Goal: Find specific page/section: Find specific page/section

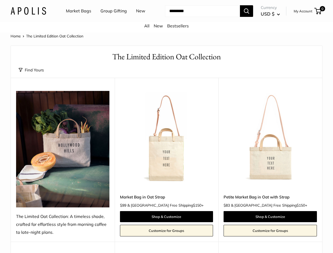
click at [166, 17] on input "Search..." at bounding box center [202, 11] width 75 height 12
click at [109, 19] on ul "Market Bags Group Gifting New" at bounding box center [110, 11] width 89 height 17
click at [198, 17] on input "Search..." at bounding box center [202, 11] width 75 height 12
click at [31, 74] on button "Find Yours" at bounding box center [31, 69] width 25 height 7
click at [166, 17] on input "Search..." at bounding box center [202, 11] width 75 height 12
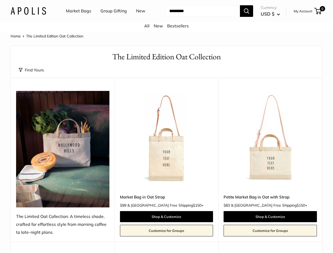
click at [109, 19] on ul "Market Bags Group Gifting New" at bounding box center [110, 11] width 89 height 17
click at [198, 17] on input "Search..." at bounding box center [202, 11] width 75 height 12
click at [31, 74] on button "Find Yours" at bounding box center [31, 69] width 25 height 7
click at [166, 17] on input "Search..." at bounding box center [202, 11] width 75 height 12
click at [109, 19] on ul "Market Bags Group Gifting New" at bounding box center [110, 11] width 89 height 17
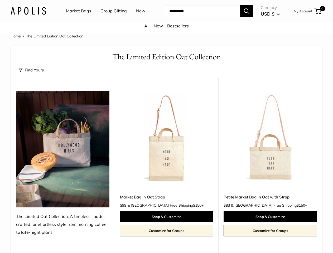
click at [198, 17] on input "Search..." at bounding box center [202, 11] width 75 height 12
click at [31, 74] on button "Find Yours" at bounding box center [31, 69] width 25 height 7
